Goal: Task Accomplishment & Management: Use online tool/utility

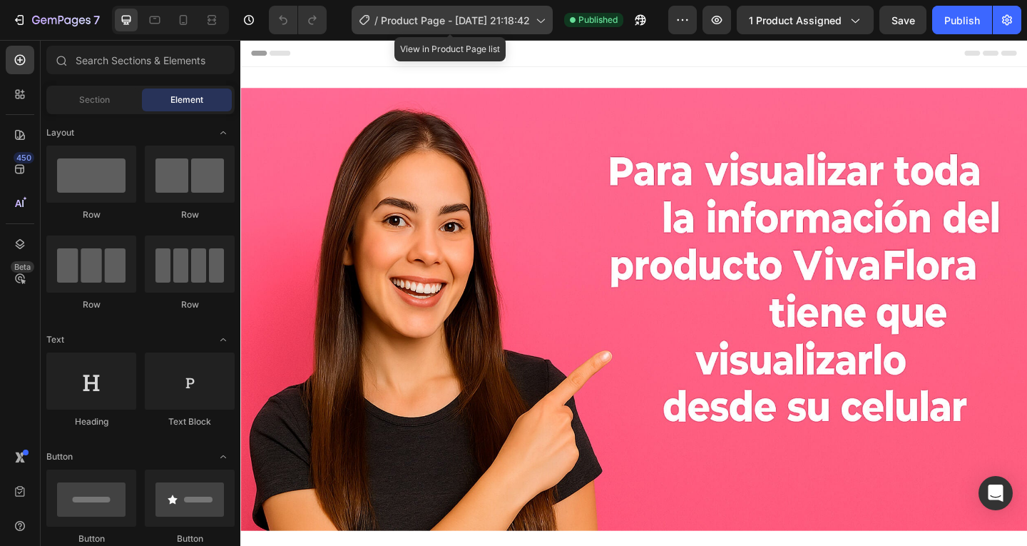
click at [448, 10] on div "/ Product Page - [DATE] 21:18:42" at bounding box center [452, 20] width 201 height 29
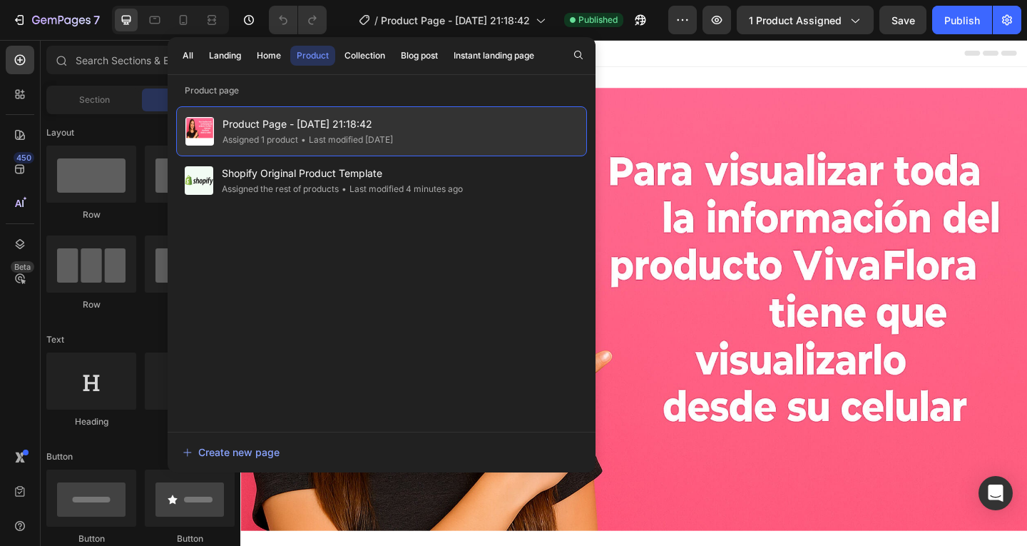
click at [471, 120] on div "Product Page - [DATE] 21:18:42 Assigned 1 product • Last modified [DATE]" at bounding box center [381, 131] width 411 height 50
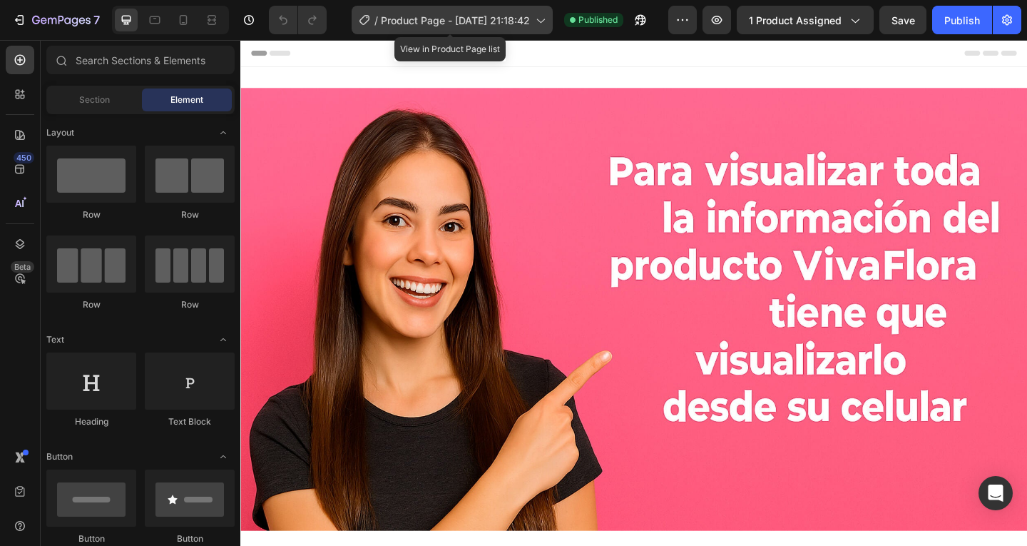
click at [527, 31] on div "/ Product Page - [DATE] 21:18:42" at bounding box center [452, 20] width 201 height 29
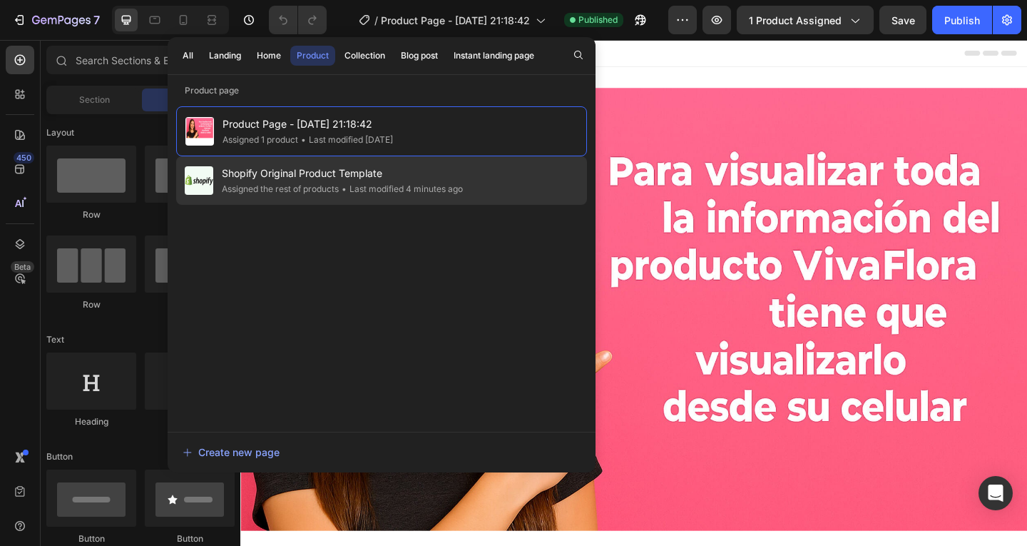
click at [395, 185] on div "• Last modified 4 minutes ago" at bounding box center [401, 189] width 124 height 14
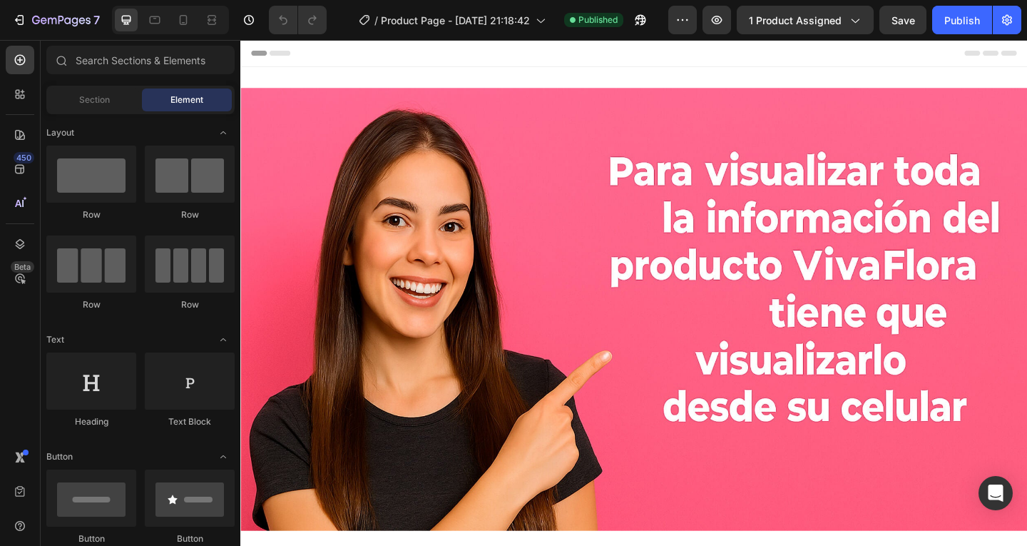
click at [514, 52] on div at bounding box center [428, 292] width 856 height 481
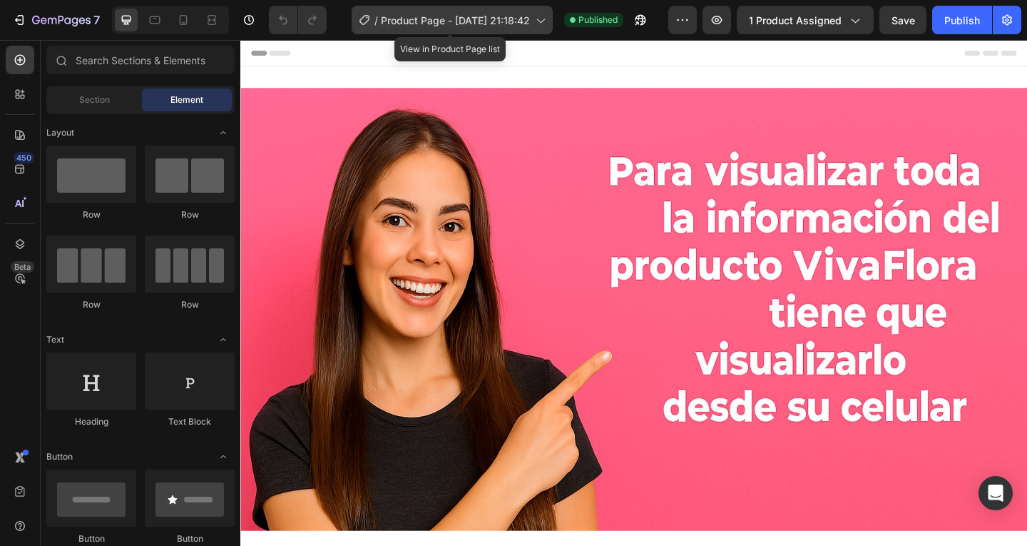
click at [535, 9] on div "/ Product Page - [DATE] 21:18:42" at bounding box center [452, 20] width 201 height 29
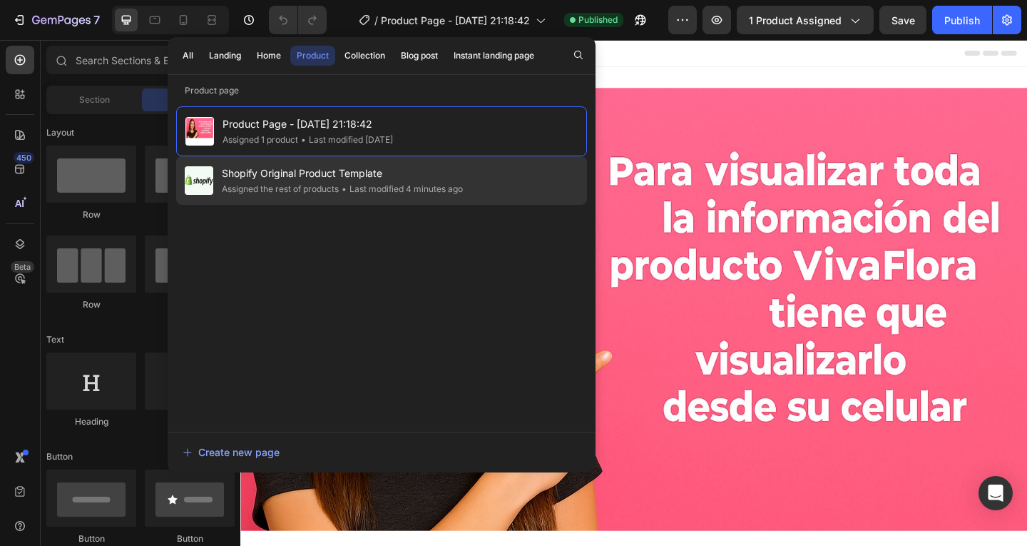
click at [337, 173] on span "Shopify Original Product Template" at bounding box center [342, 173] width 241 height 17
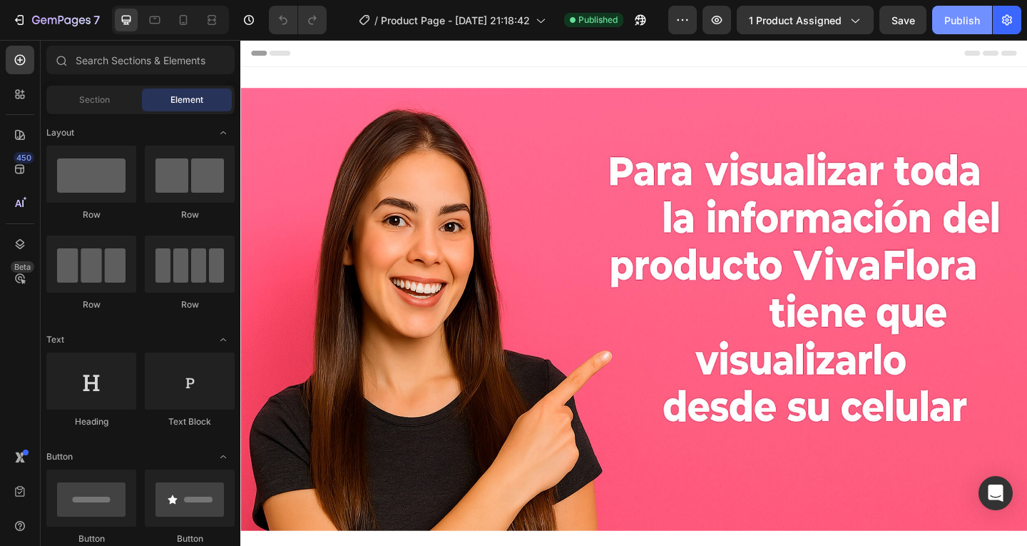
click at [966, 26] on div "Publish" at bounding box center [962, 20] width 36 height 15
click at [727, 28] on button "button" at bounding box center [717, 20] width 29 height 29
